Goal: Task Accomplishment & Management: Use online tool/utility

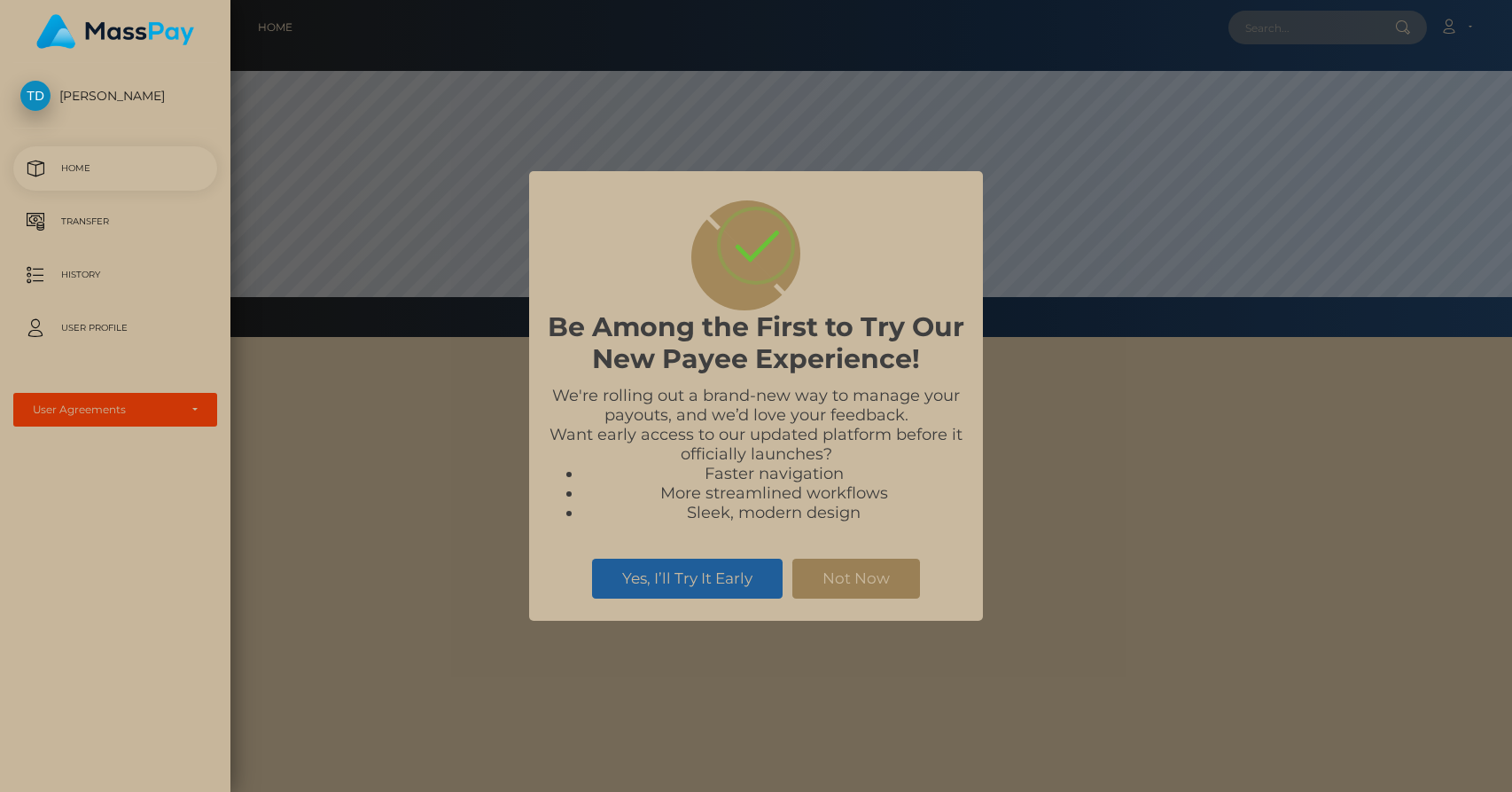
scroll to position [337, 1281]
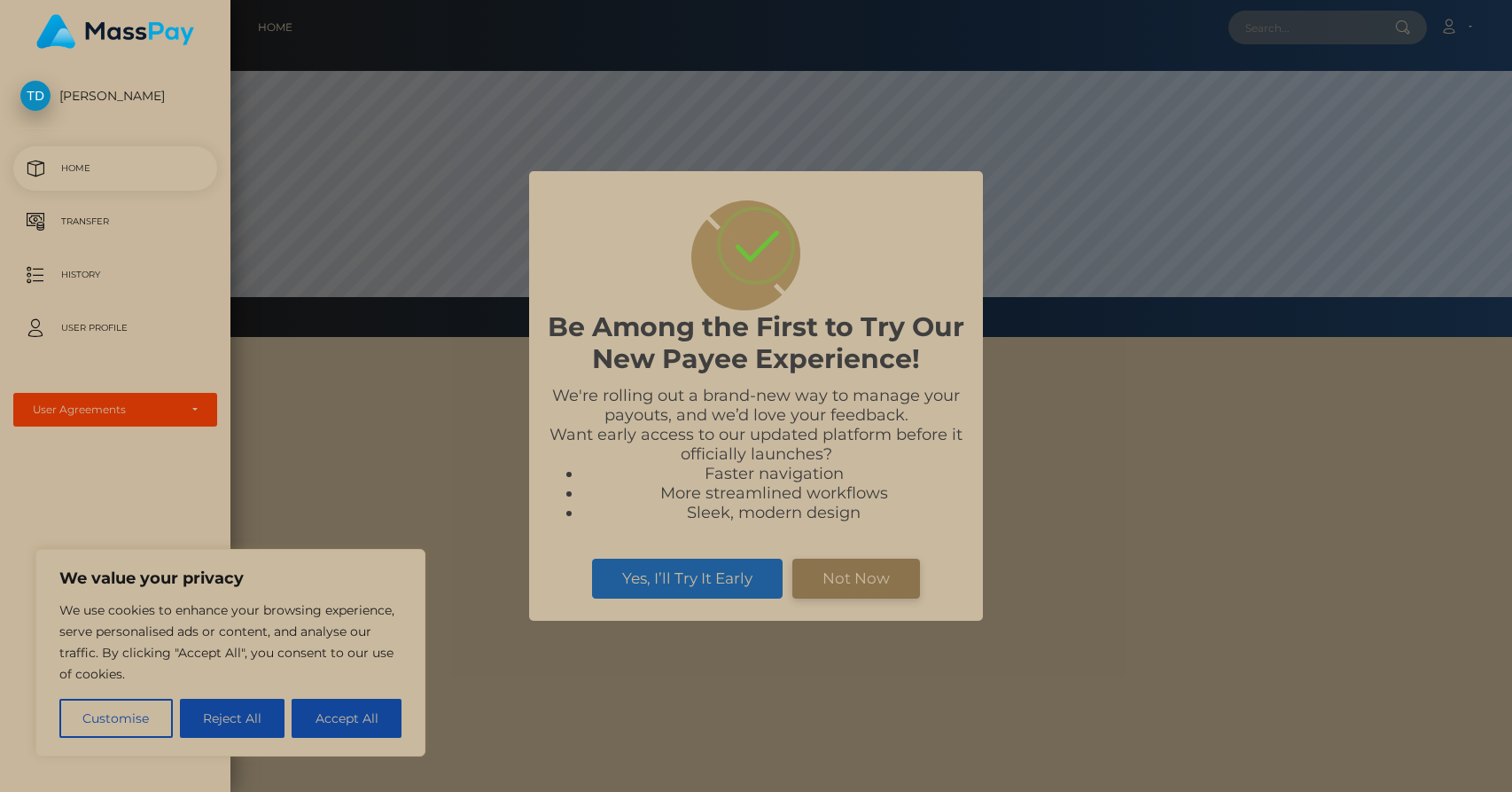
click at [876, 577] on button "Not Now" at bounding box center [856, 578] width 128 height 39
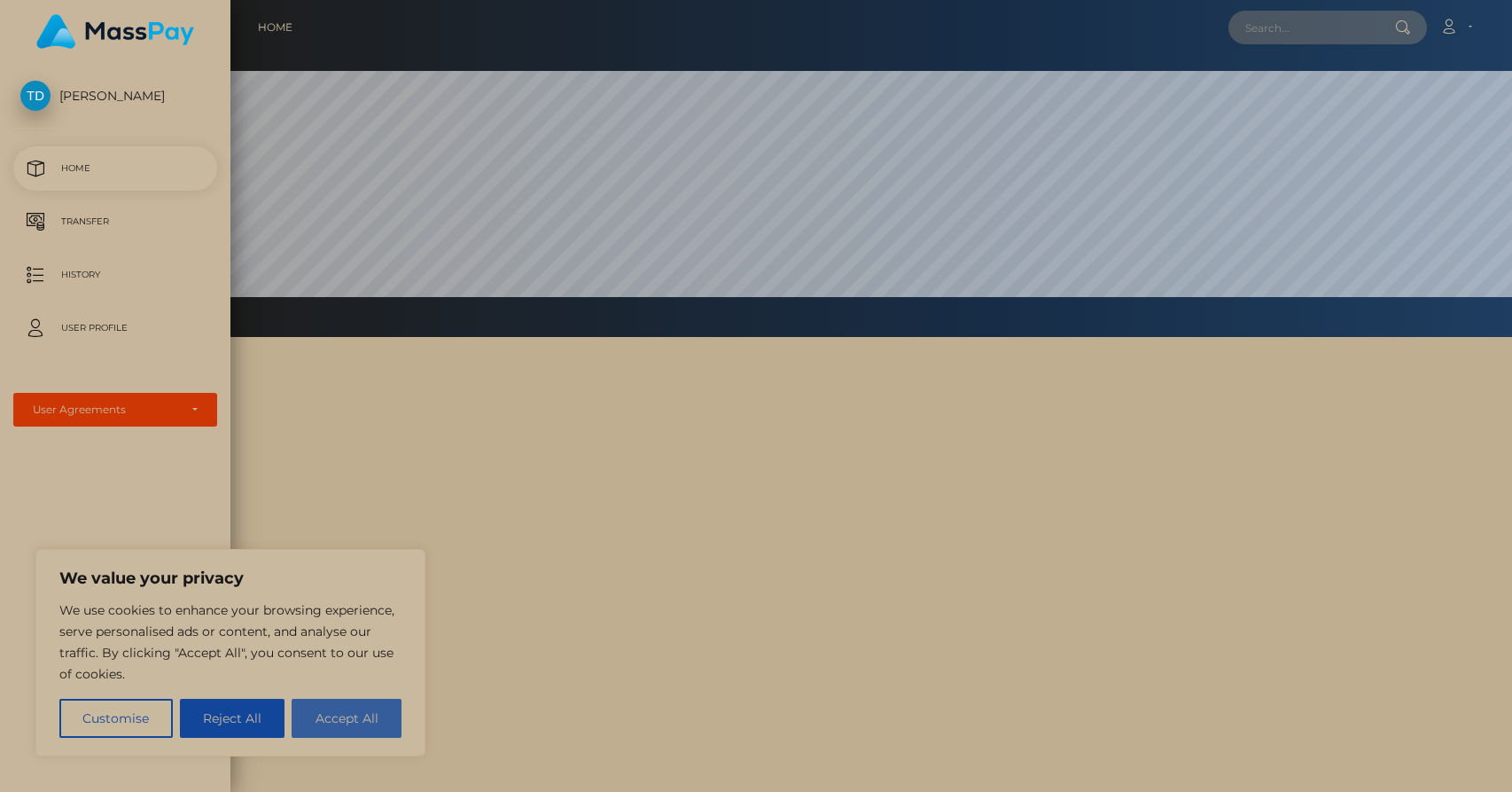
click at [316, 714] on button "Accept All" at bounding box center [346, 718] width 110 height 39
checkbox input "true"
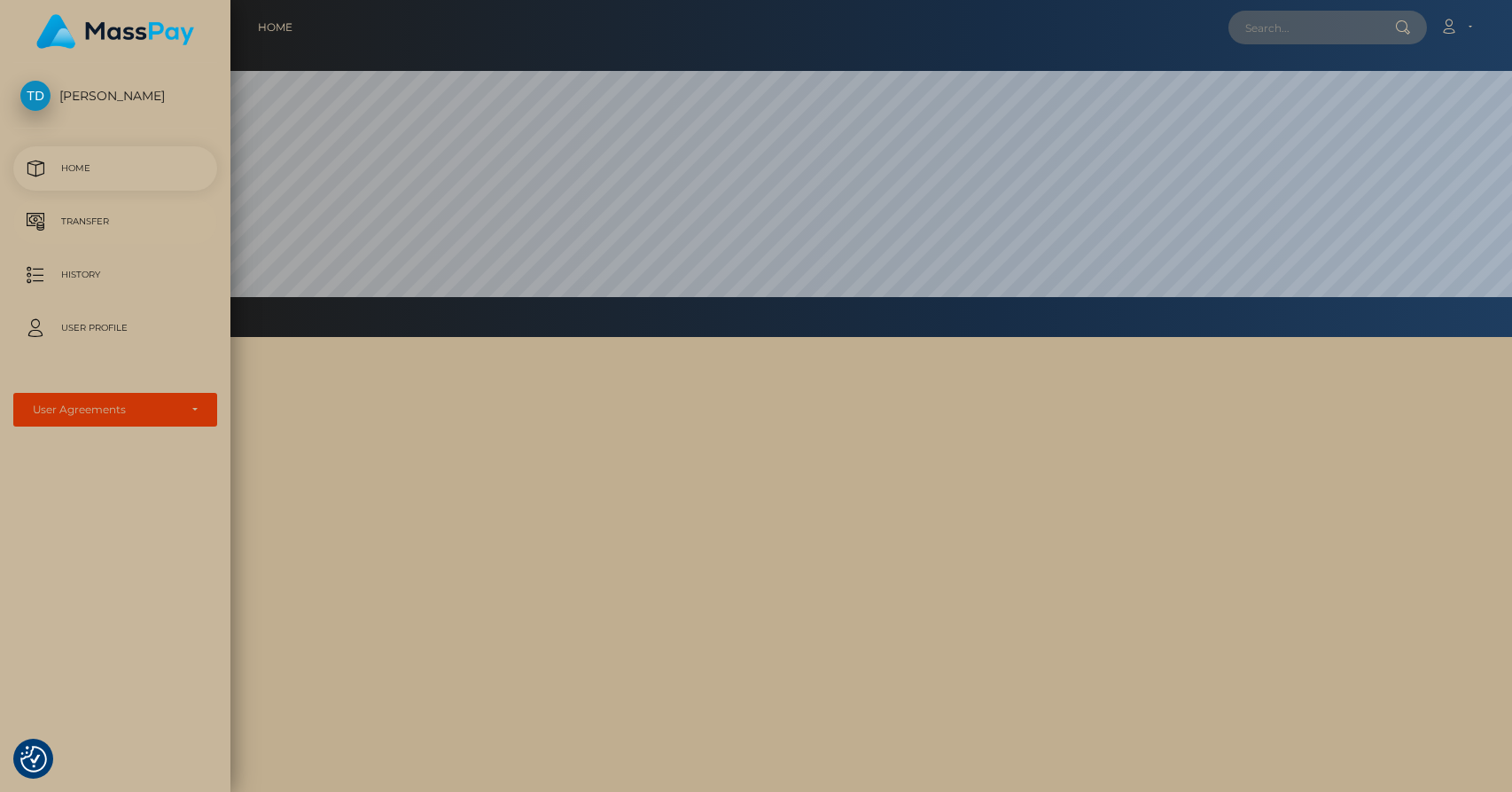
click at [88, 214] on p "Transfer" at bounding box center [115, 222] width 189 height 27
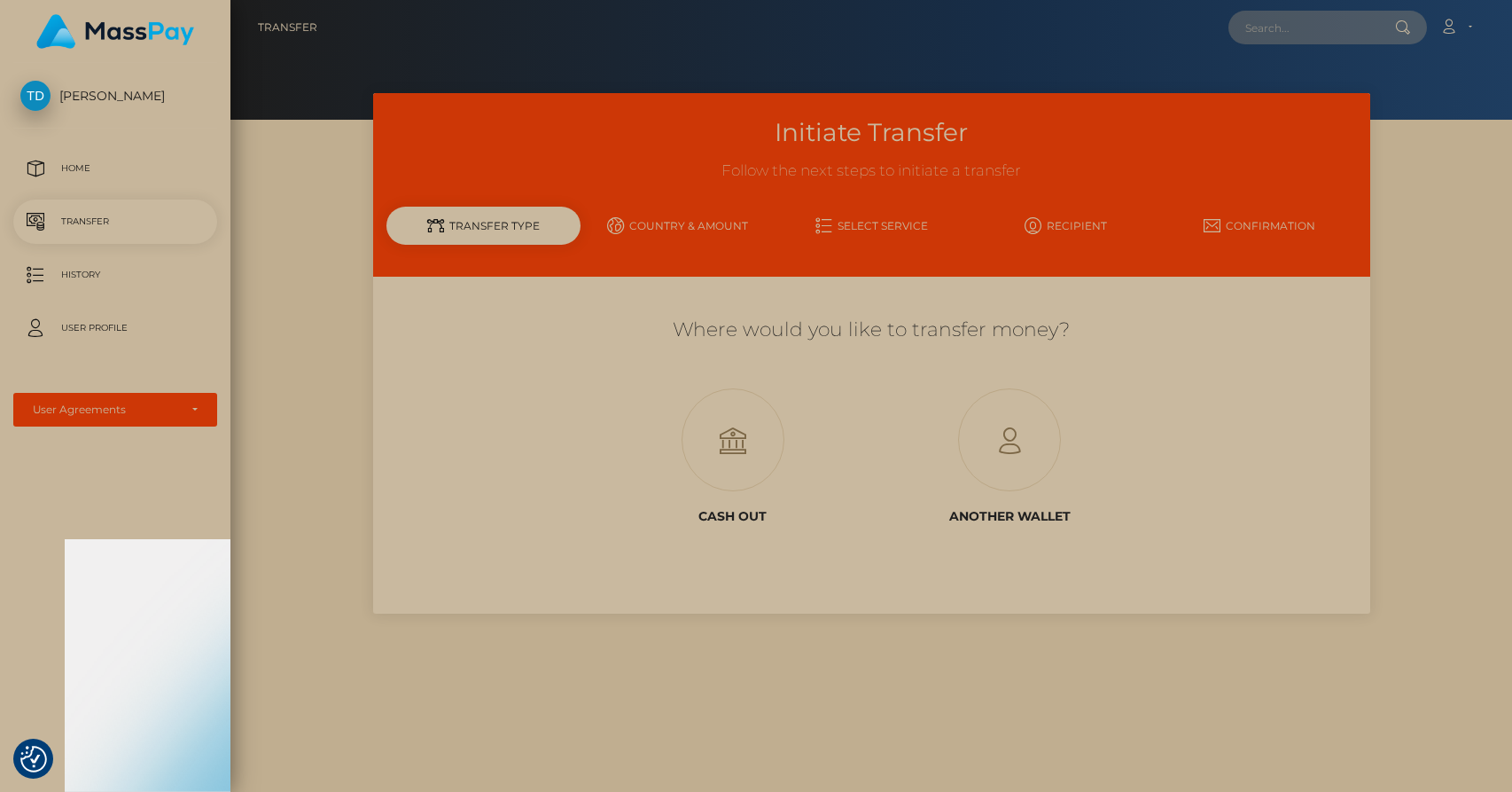
checkbox input "true"
click at [517, 222] on div "Transfer Type" at bounding box center [483, 225] width 194 height 38
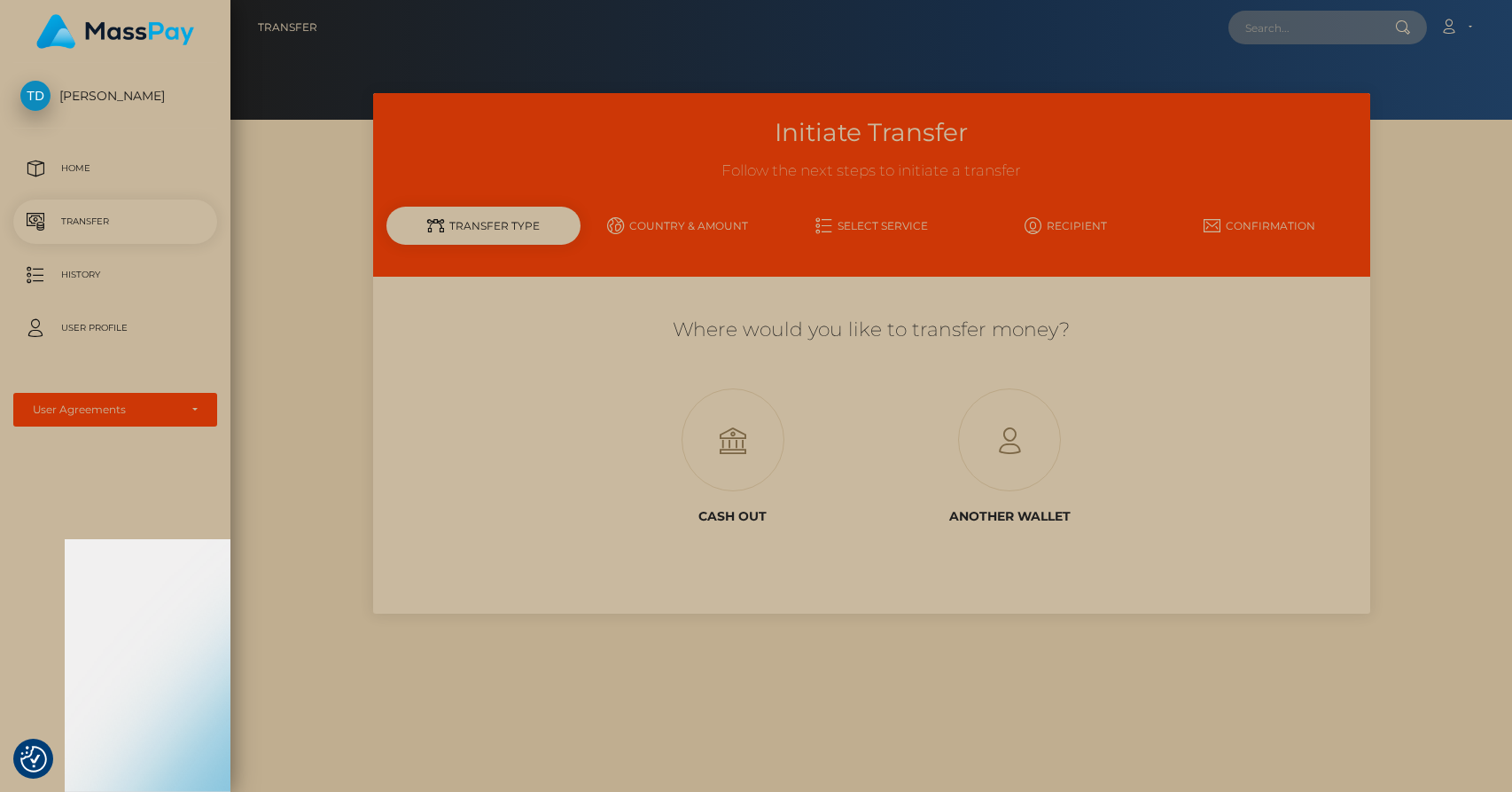
click at [692, 218] on link "Country & Amount" at bounding box center [677, 225] width 194 height 31
click at [1003, 433] on icon at bounding box center [1009, 440] width 276 height 103
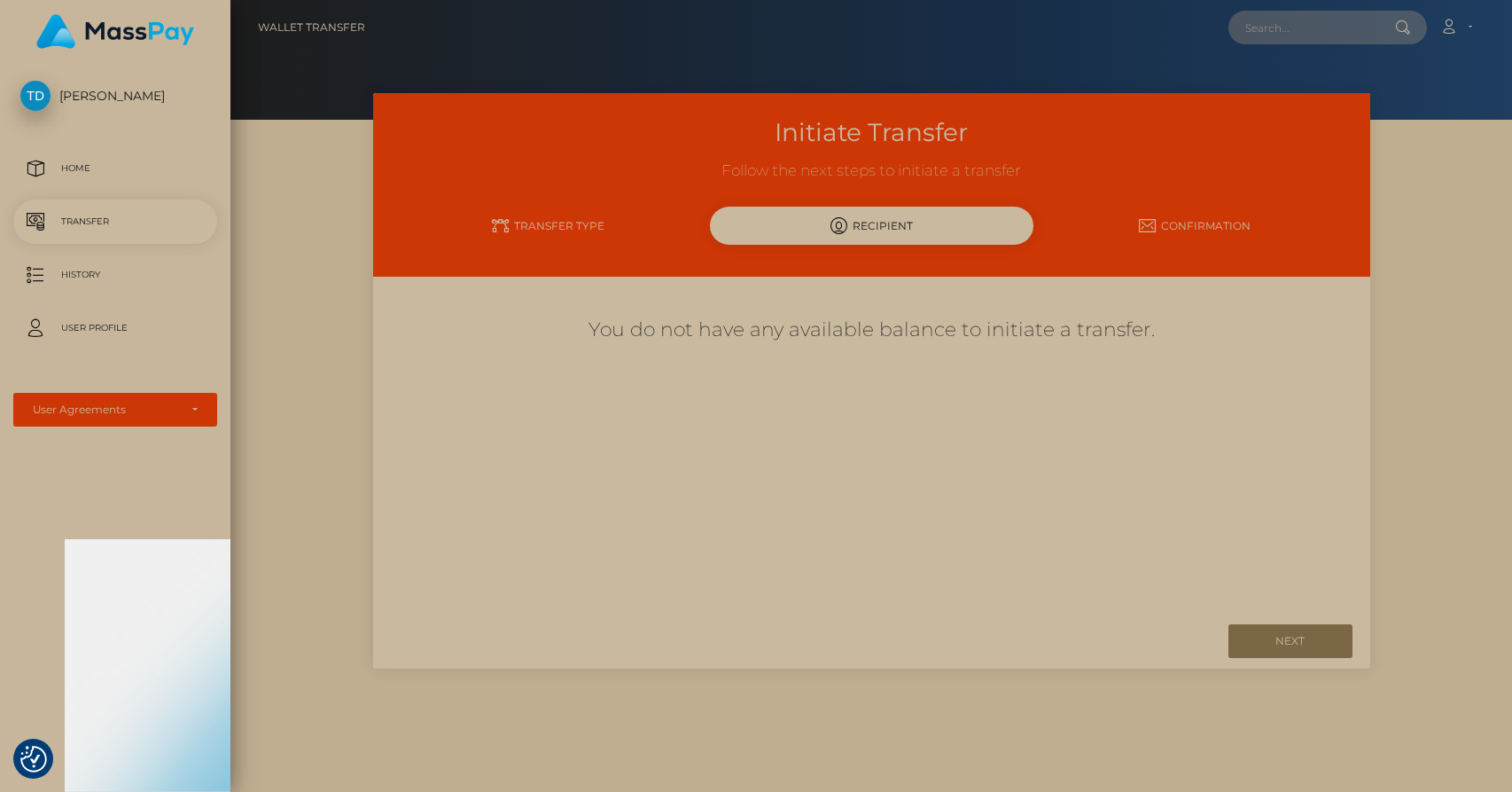
click at [572, 222] on link "Transfer Type" at bounding box center [548, 225] width 323 height 31
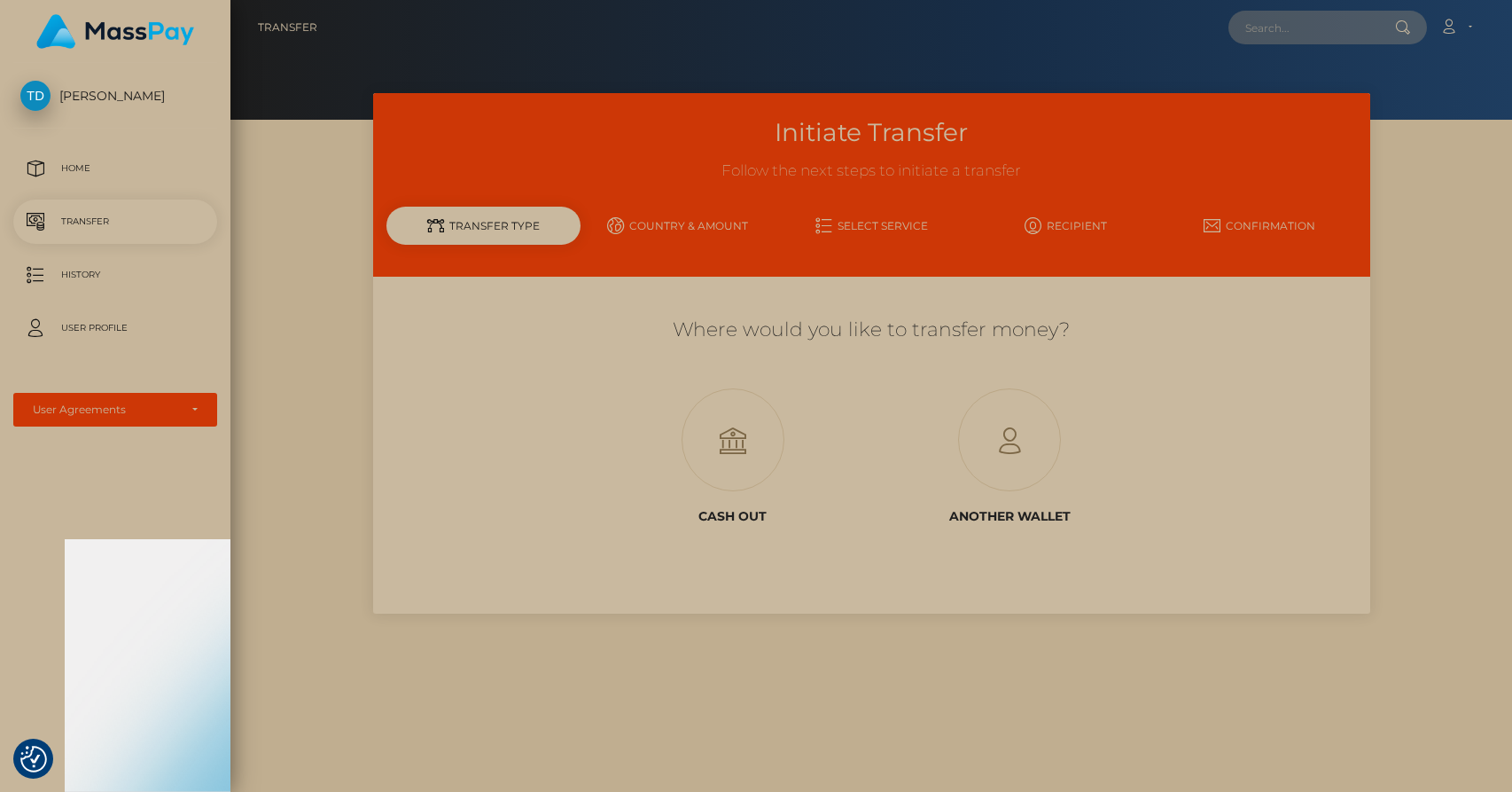
click at [895, 223] on link "Select Service" at bounding box center [871, 225] width 194 height 31
click at [694, 221] on link "Country & Amount" at bounding box center [677, 225] width 194 height 31
click at [511, 207] on div "Transfer Type" at bounding box center [483, 225] width 194 height 38
click at [980, 427] on icon at bounding box center [1009, 440] width 276 height 103
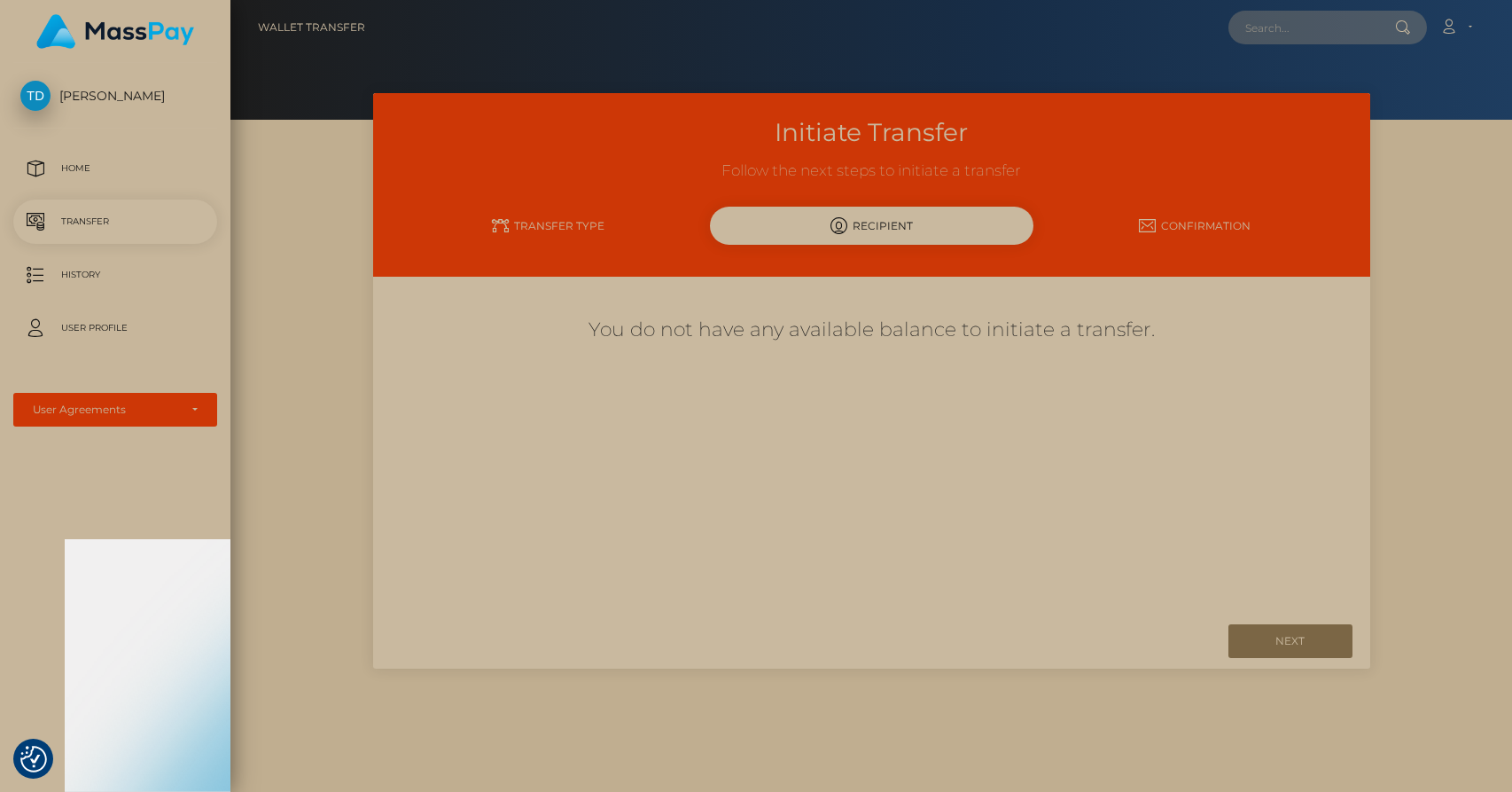
click at [97, 215] on p "Transfer" at bounding box center [115, 222] width 189 height 27
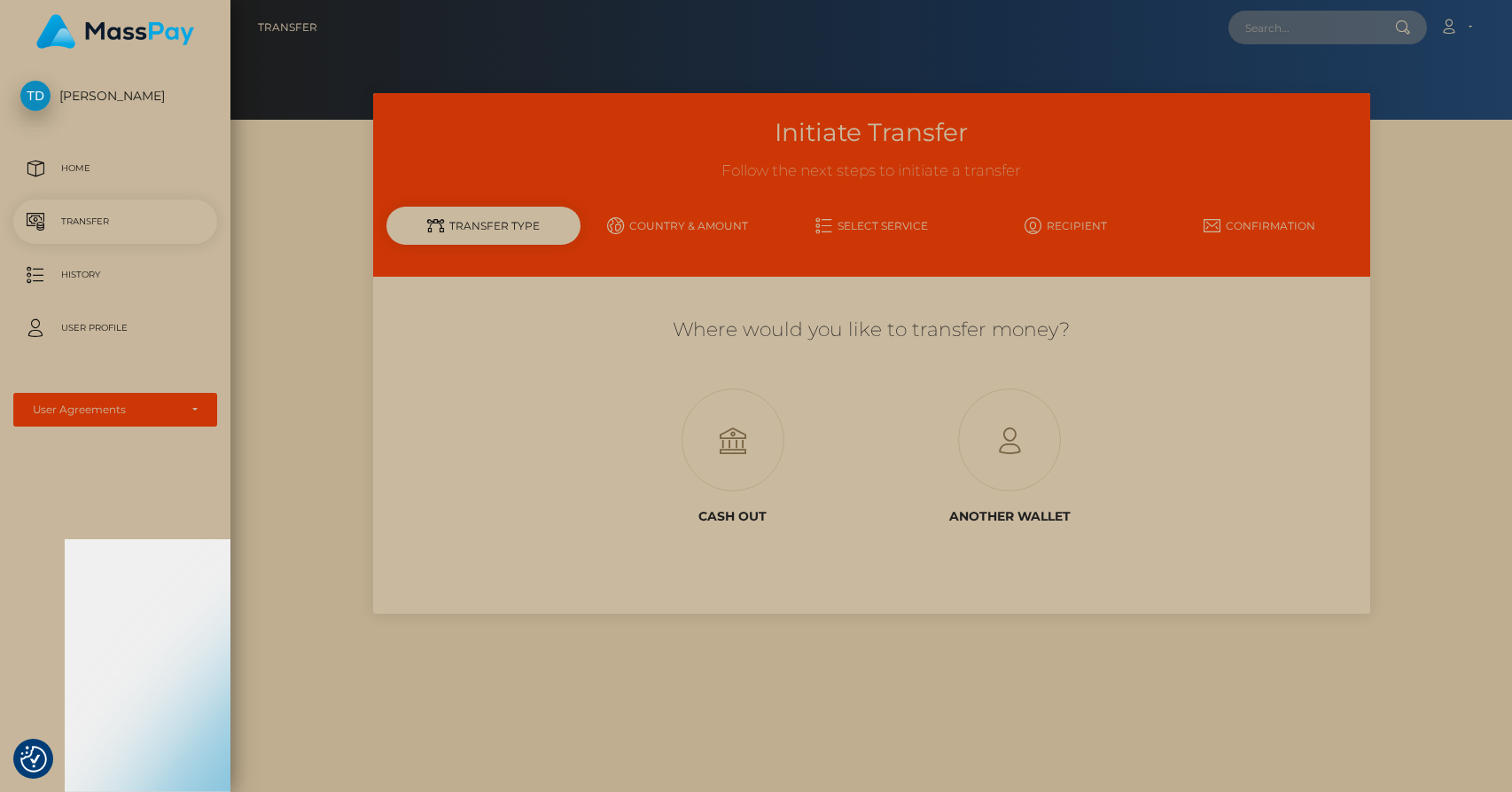
click at [475, 212] on div "Transfer Type" at bounding box center [483, 225] width 194 height 38
click at [892, 221] on link "Select Service" at bounding box center [871, 225] width 194 height 31
click at [1073, 222] on link "Recipient" at bounding box center [1065, 225] width 194 height 31
click at [1253, 215] on link "Confirmation" at bounding box center [1259, 225] width 194 height 31
click at [92, 153] on link "Home" at bounding box center [115, 169] width 204 height 45
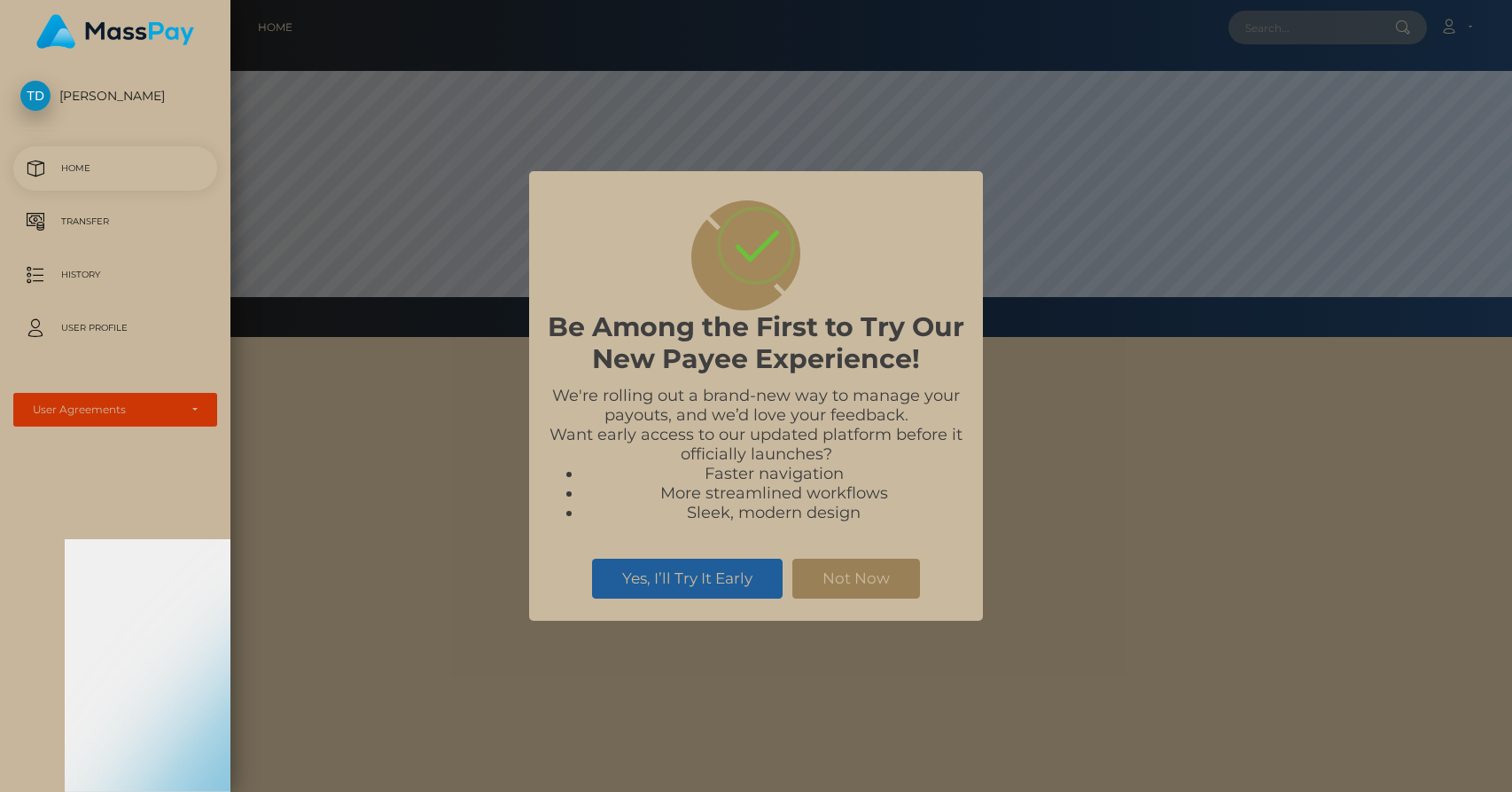
click at [75, 166] on p "Home" at bounding box center [115, 169] width 189 height 27
checkbox input "true"
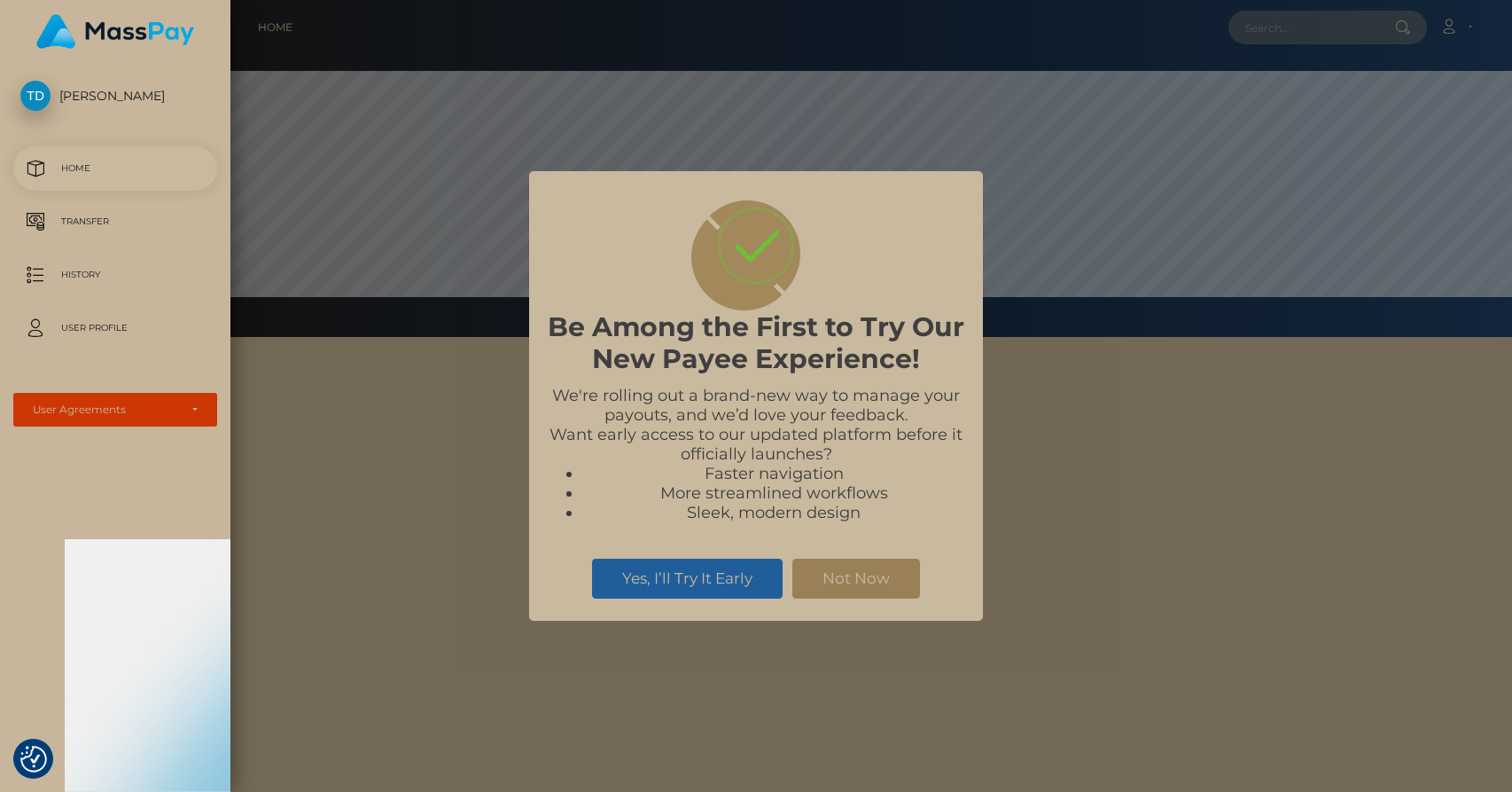
checkbox input "true"
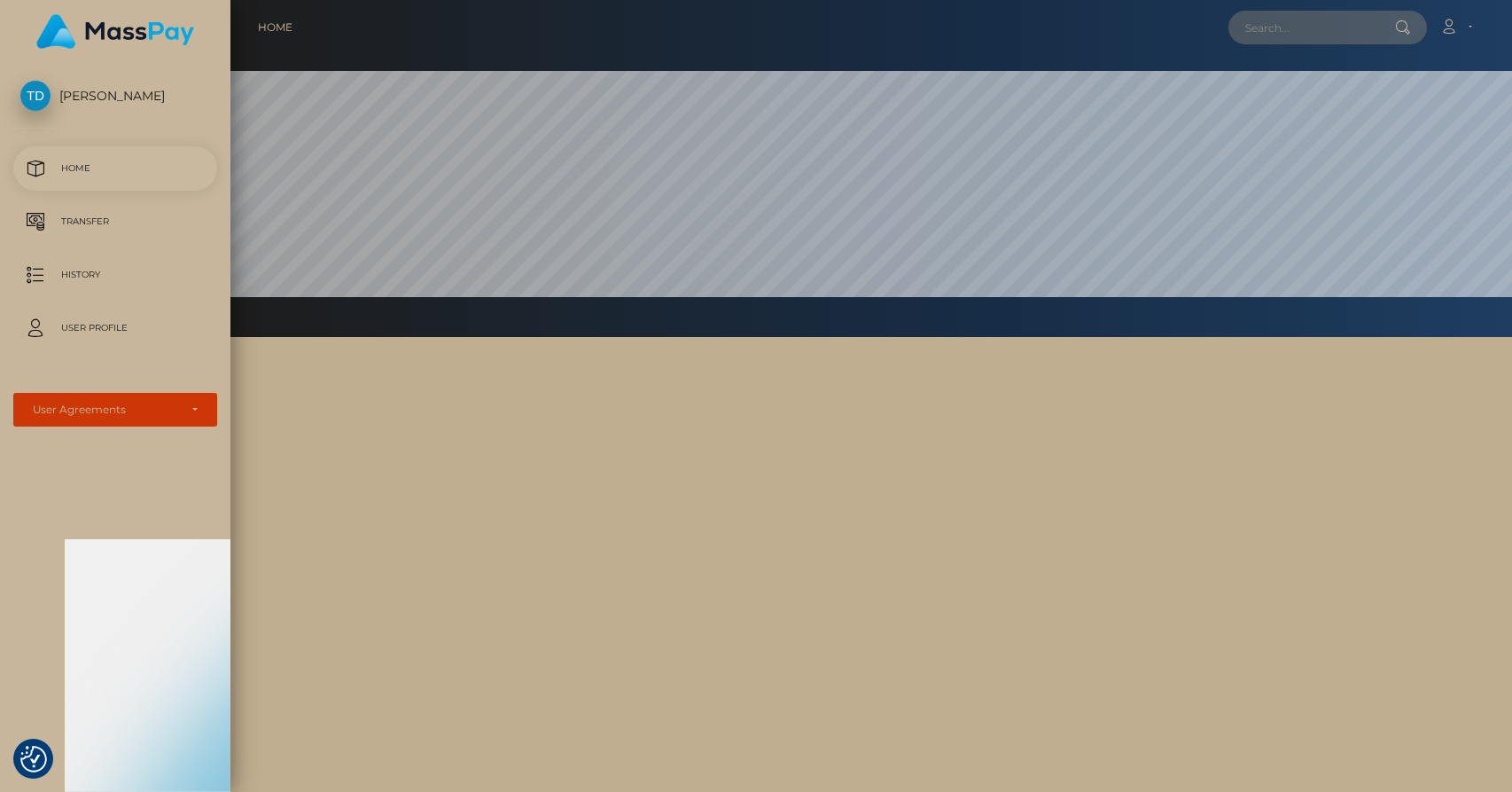
click at [73, 154] on link "Home" at bounding box center [115, 169] width 204 height 45
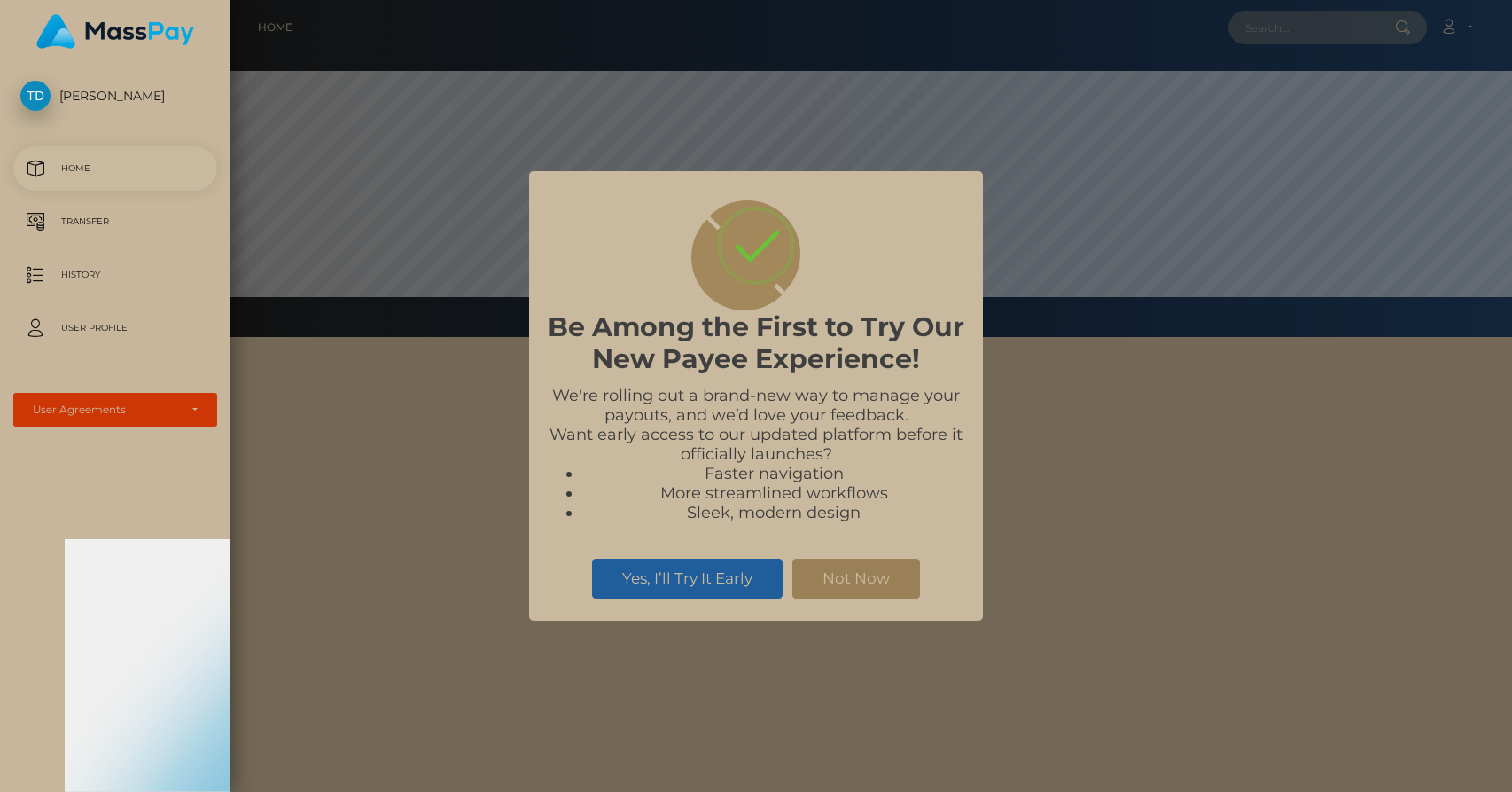
scroll to position [337, 1281]
click at [876, 585] on button "Not Now" at bounding box center [856, 578] width 128 height 39
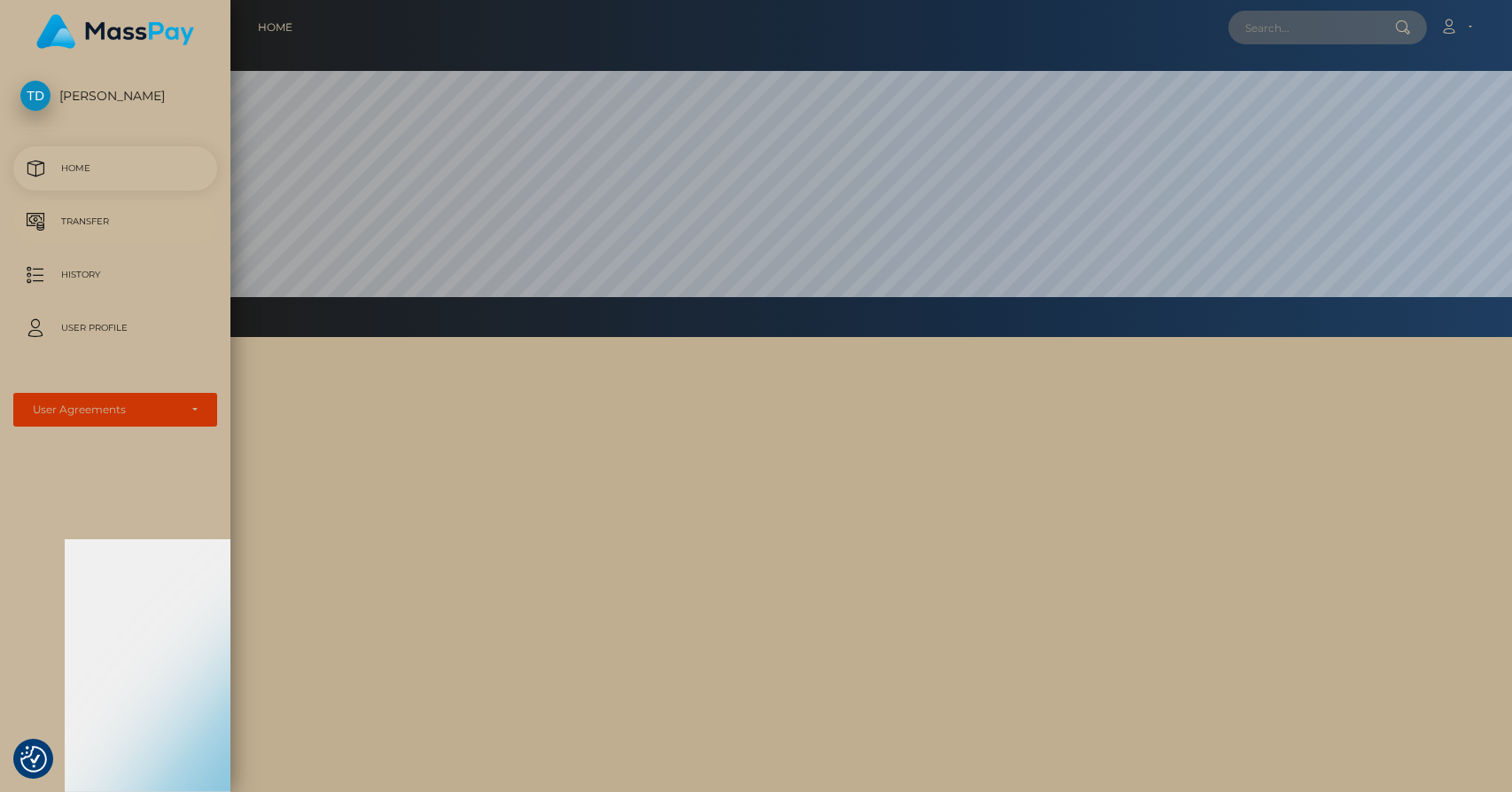
click at [90, 209] on p "Transfer" at bounding box center [115, 222] width 189 height 27
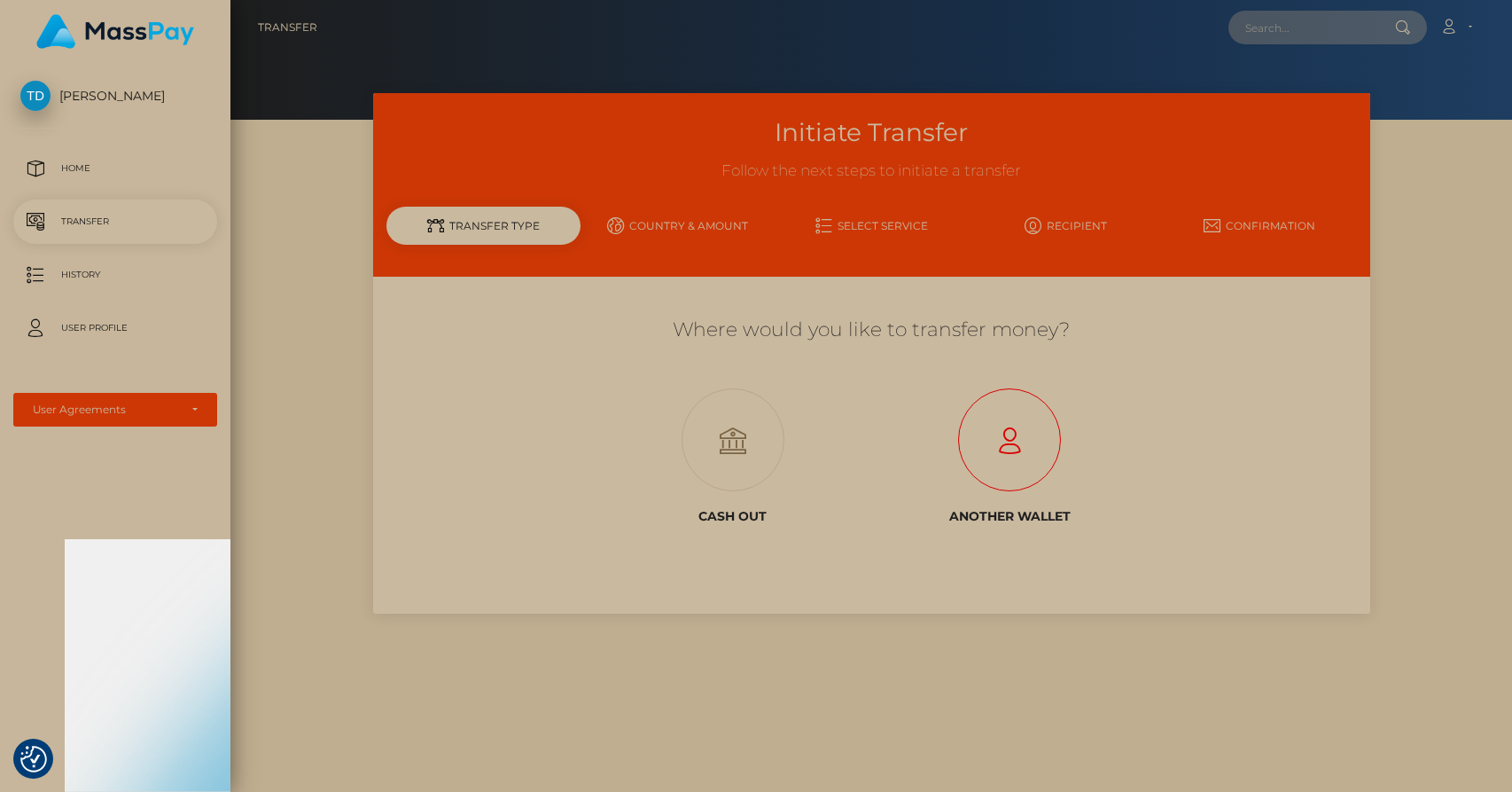
click at [1022, 428] on icon at bounding box center [1009, 440] width 276 height 103
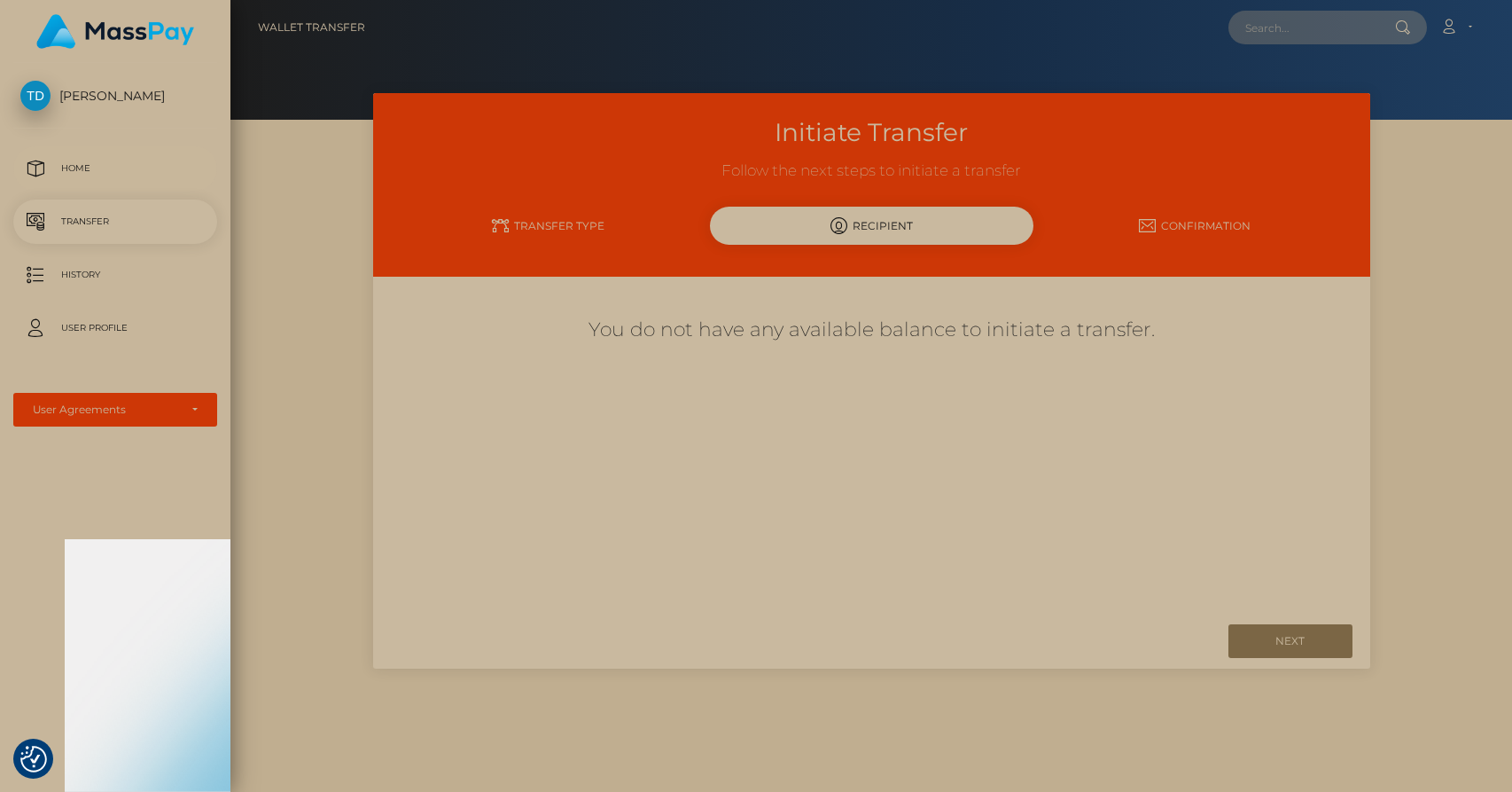
click at [82, 171] on p "Home" at bounding box center [115, 169] width 189 height 27
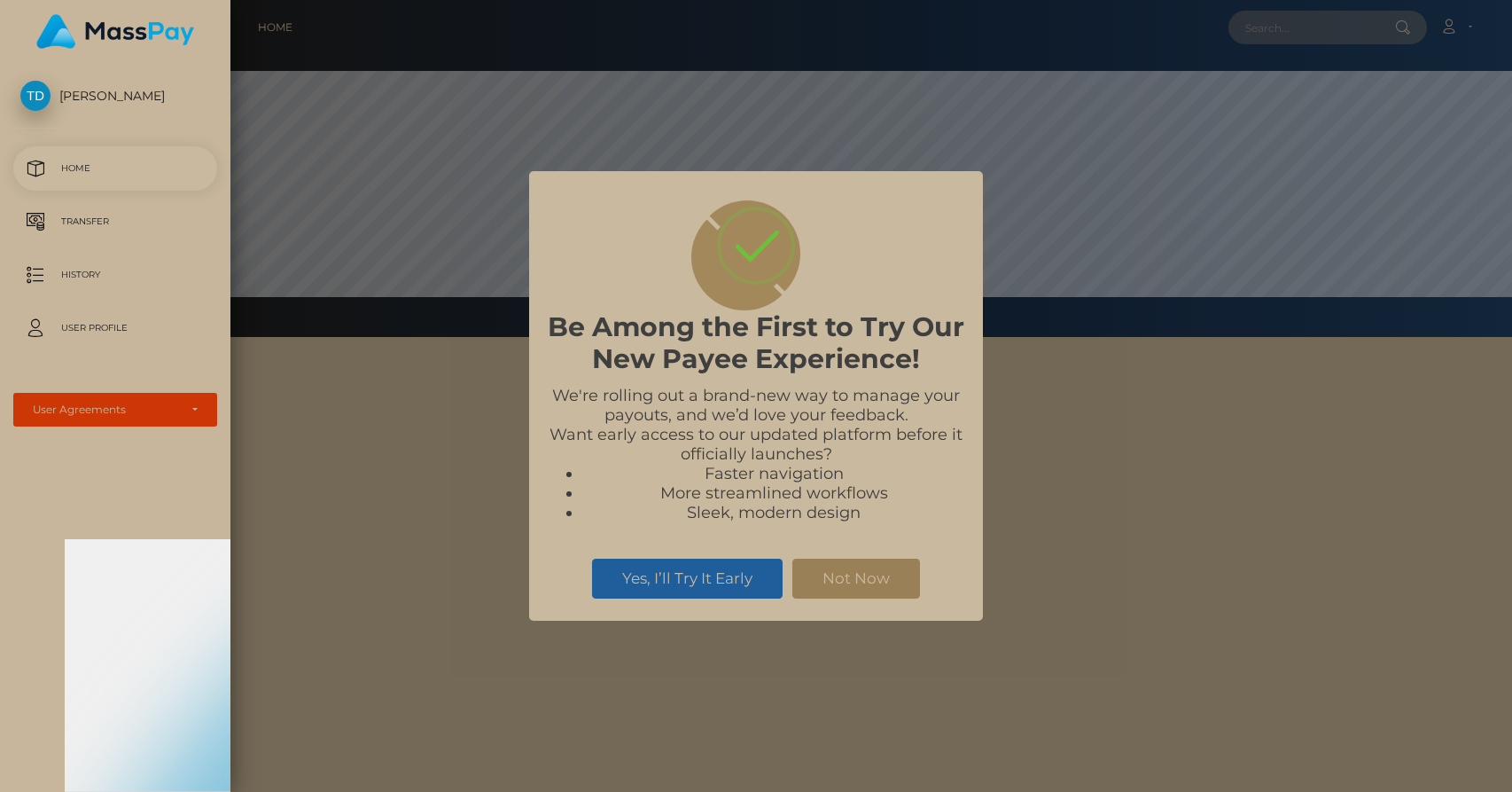
scroll to position [337, 1281]
click at [883, 569] on button "Not Now" at bounding box center [856, 578] width 128 height 39
